Goal: Information Seeking & Learning: Learn about a topic

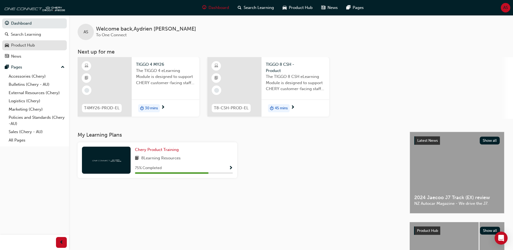
click at [36, 48] on div "Product Hub" at bounding box center [34, 45] width 59 height 7
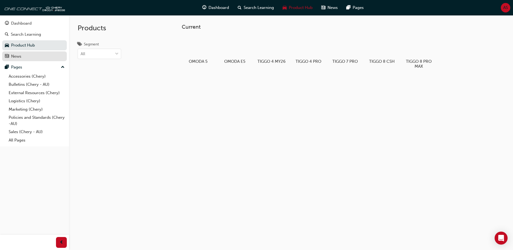
click at [21, 59] on link "News" at bounding box center [34, 56] width 65 height 10
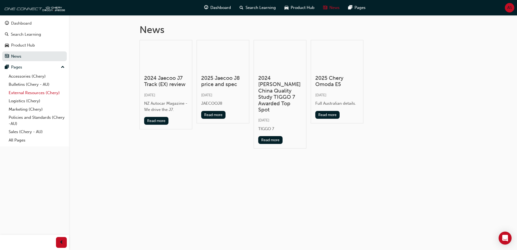
click at [31, 92] on link "External Resources (Chery)" at bounding box center [36, 93] width 60 height 8
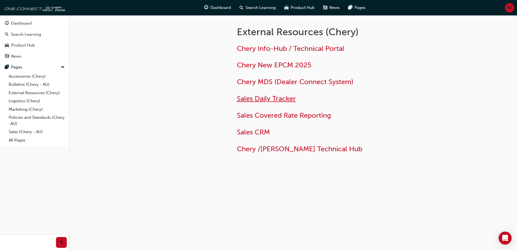
click at [264, 100] on span "Sales Daily Tracker" at bounding box center [266, 98] width 59 height 8
